Goal: Navigation & Orientation: Understand site structure

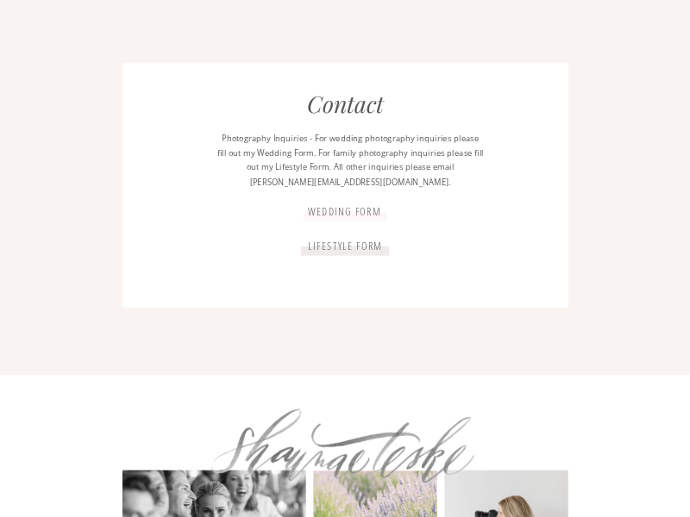
scroll to position [2079, 0]
